Goal: Task Accomplishment & Management: Manage account settings

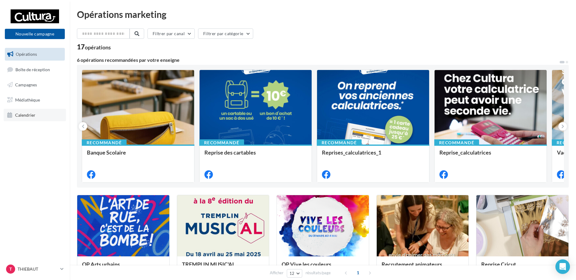
click at [37, 117] on link "Calendrier" at bounding box center [35, 115] width 62 height 13
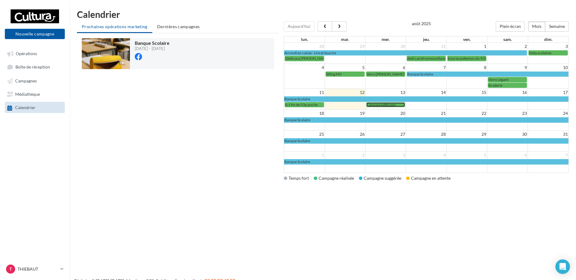
click at [399, 107] on link "Concours été cosy" at bounding box center [385, 104] width 39 height 5
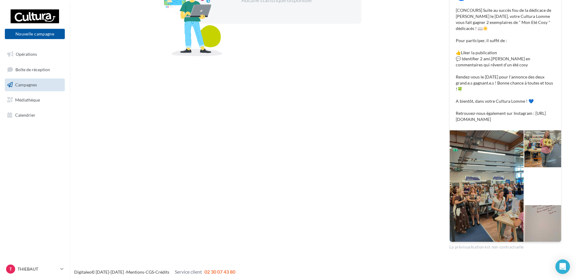
scroll to position [138, 0]
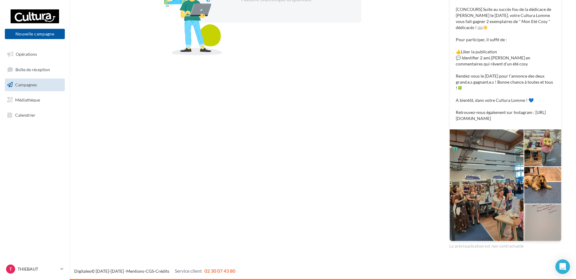
click at [50, 80] on link "Campagnes" at bounding box center [35, 84] width 62 height 13
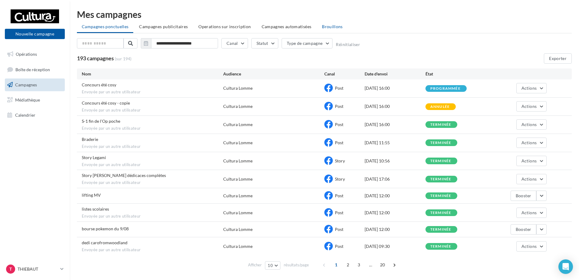
click at [326, 25] on span "Brouillons" at bounding box center [332, 26] width 21 height 5
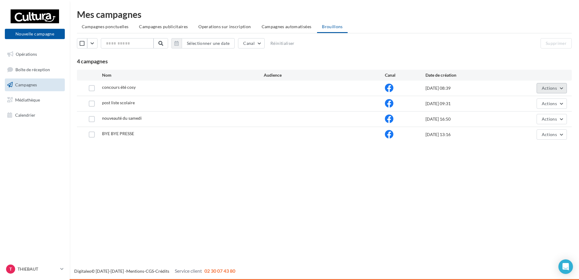
click at [565, 89] on button "Actions" at bounding box center [552, 88] width 30 height 10
click at [529, 149] on button "Supprimer" at bounding box center [537, 150] width 61 height 16
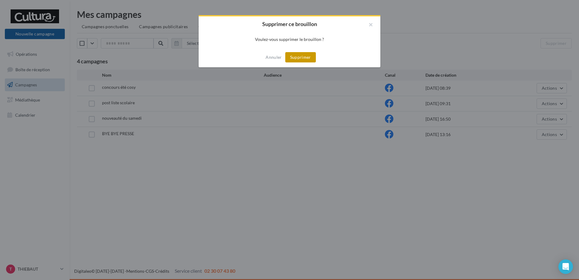
click at [299, 58] on button "Supprimer" at bounding box center [300, 57] width 31 height 10
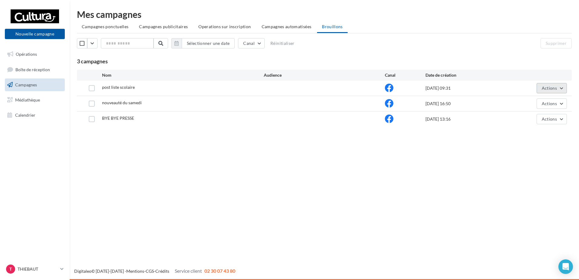
click at [548, 85] on span "Actions" at bounding box center [549, 87] width 15 height 5
click at [532, 146] on button "Supprimer" at bounding box center [537, 150] width 61 height 16
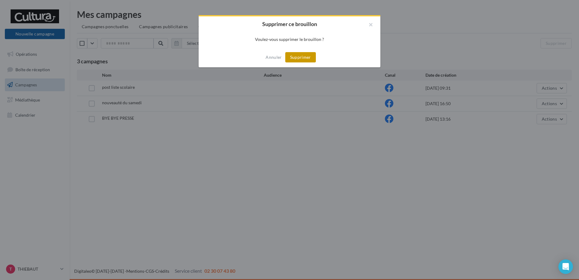
click at [296, 55] on button "Supprimer" at bounding box center [300, 57] width 31 height 10
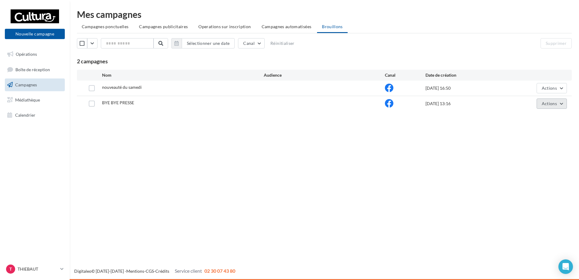
click at [560, 101] on button "Actions" at bounding box center [552, 103] width 30 height 10
click at [515, 164] on button "Supprimer" at bounding box center [537, 165] width 61 height 16
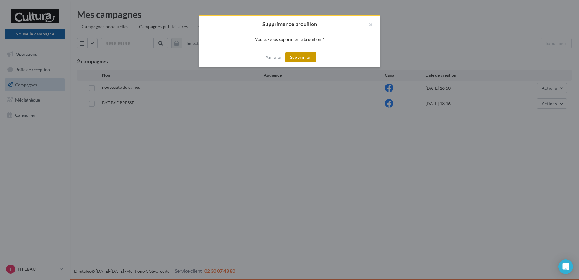
click at [298, 57] on button "Supprimer" at bounding box center [300, 57] width 31 height 10
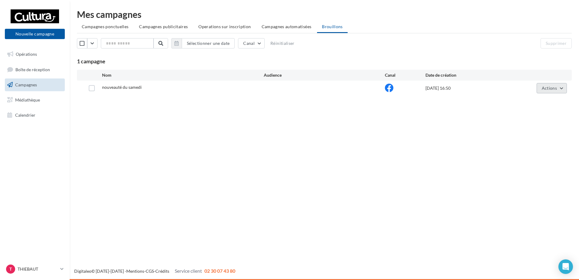
click at [537, 88] on button "Actions" at bounding box center [552, 88] width 30 height 10
click at [532, 151] on button "Supprimer" at bounding box center [537, 150] width 61 height 16
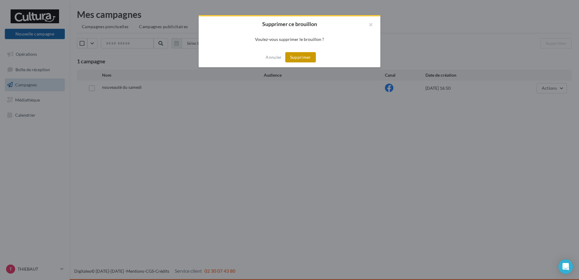
click at [298, 52] on button "Supprimer" at bounding box center [300, 57] width 31 height 10
